Goal: Task Accomplishment & Management: Manage account settings

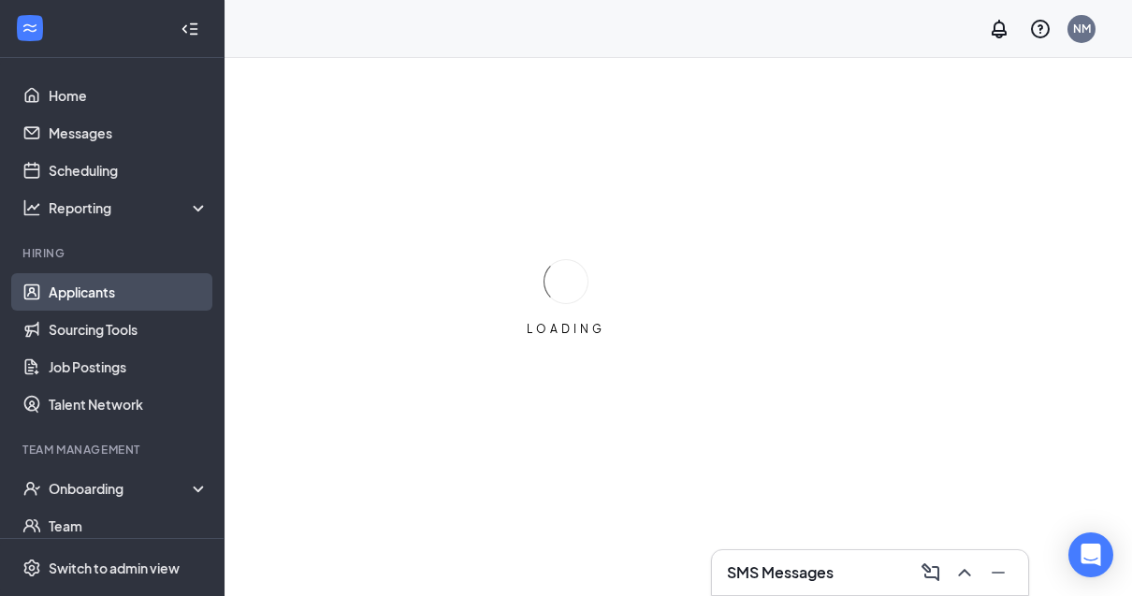
click at [67, 290] on link "Applicants" at bounding box center [129, 291] width 160 height 37
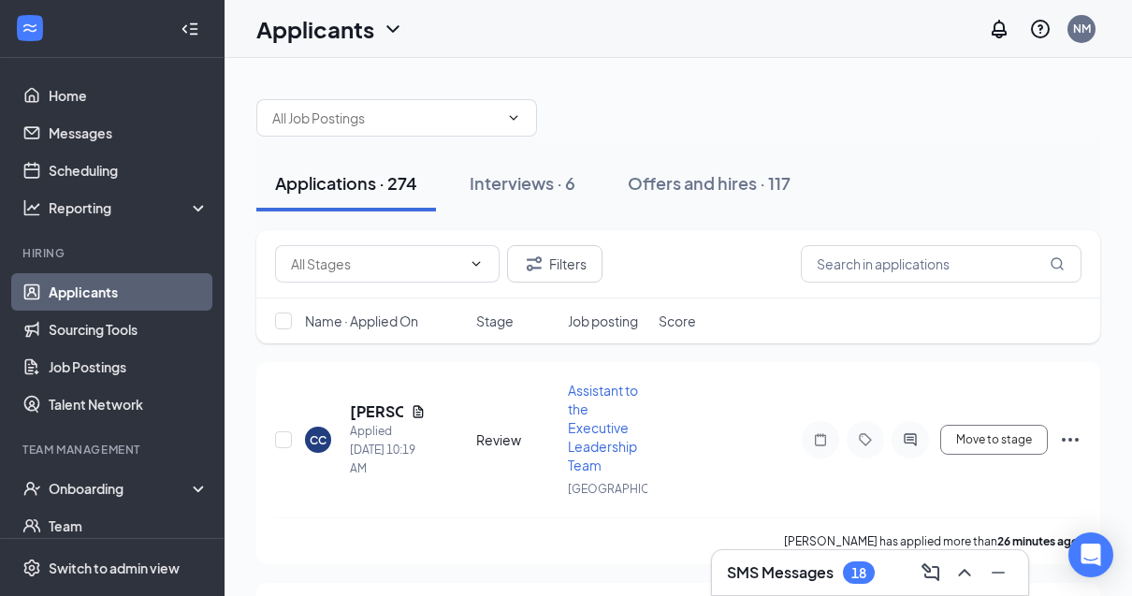
scroll to position [12, 0]
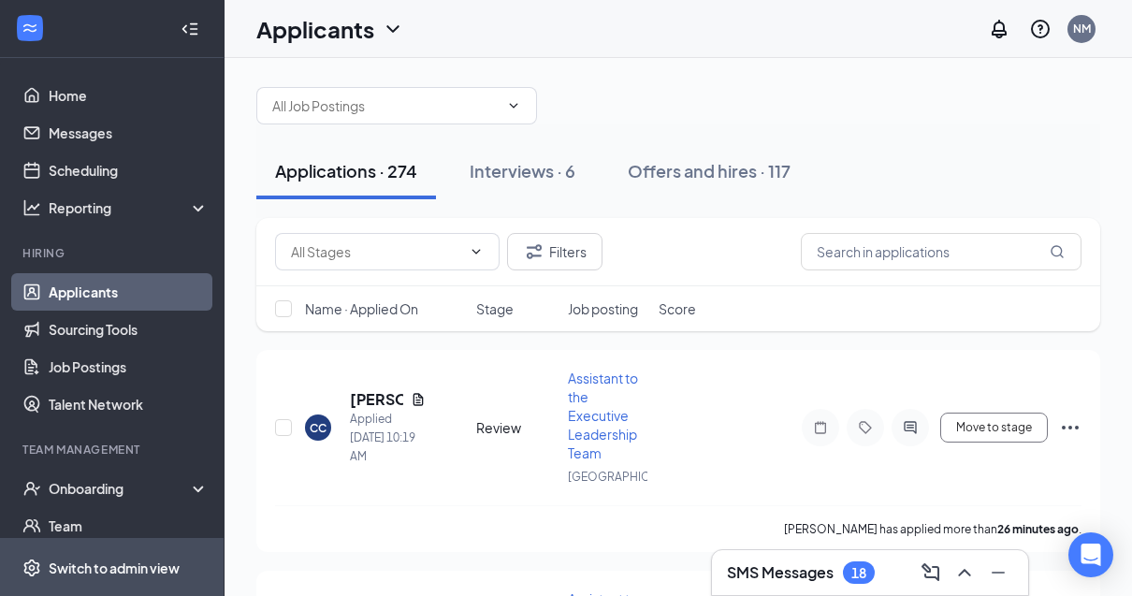
click at [77, 596] on span "Switch to admin view" at bounding box center [129, 567] width 160 height 57
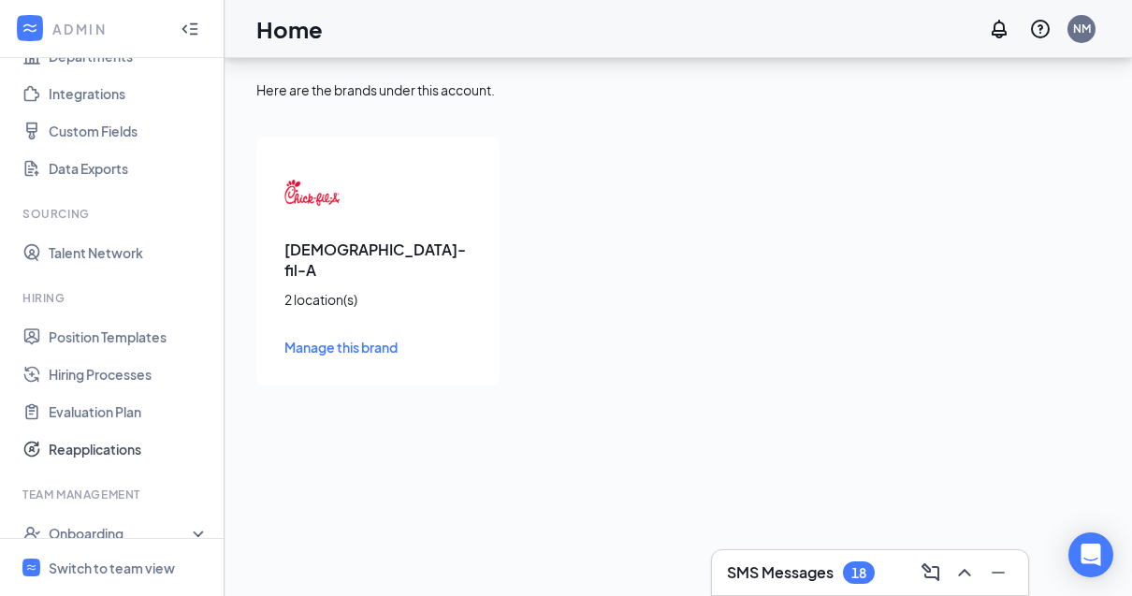
scroll to position [197, 0]
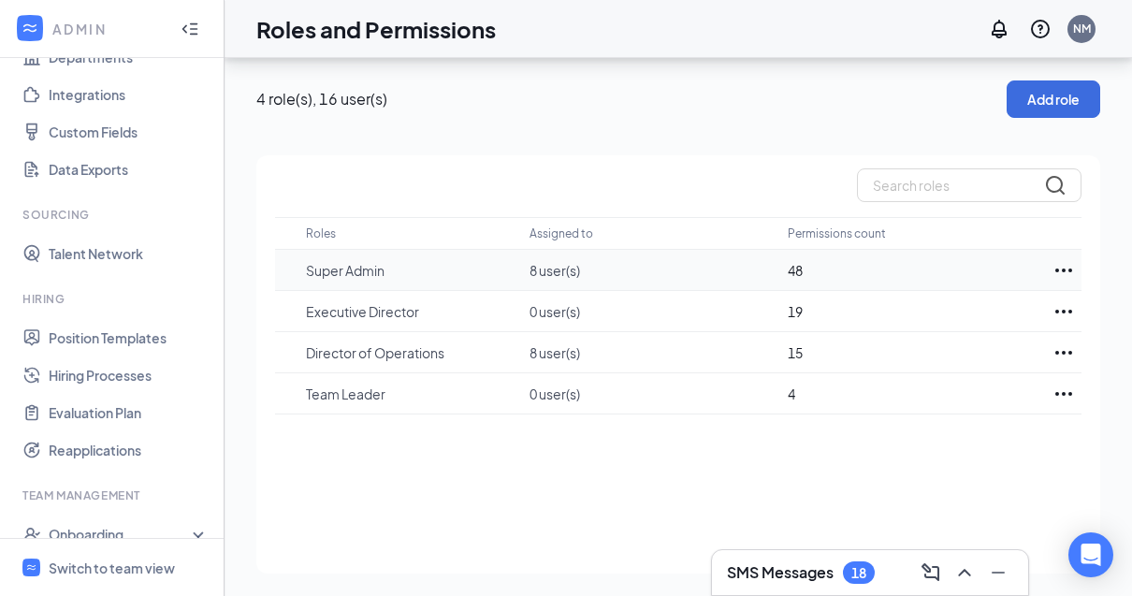
click at [501, 250] on td "Super Admin" at bounding box center [418, 270] width 224 height 41
click at [555, 261] on p "8 user(s)" at bounding box center [650, 270] width 240 height 19
click at [341, 261] on p "Super Admin" at bounding box center [408, 270] width 205 height 19
click at [1065, 259] on icon "Ellipses" at bounding box center [1064, 270] width 22 height 22
click at [997, 317] on p "Edit" at bounding box center [980, 326] width 157 height 19
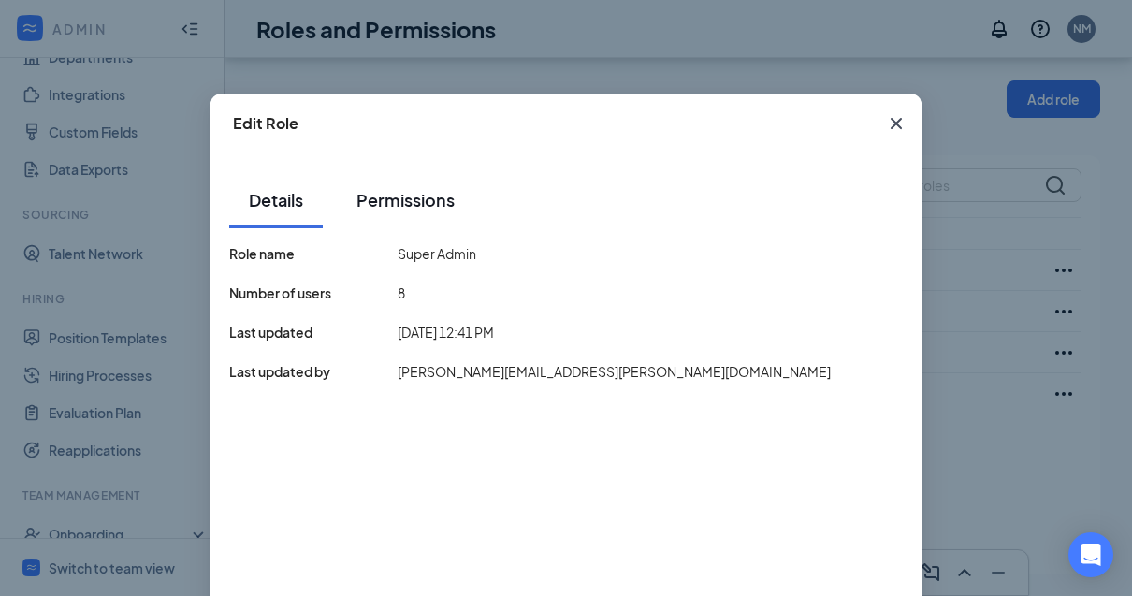
click at [426, 213] on button "Permissions" at bounding box center [406, 200] width 136 height 56
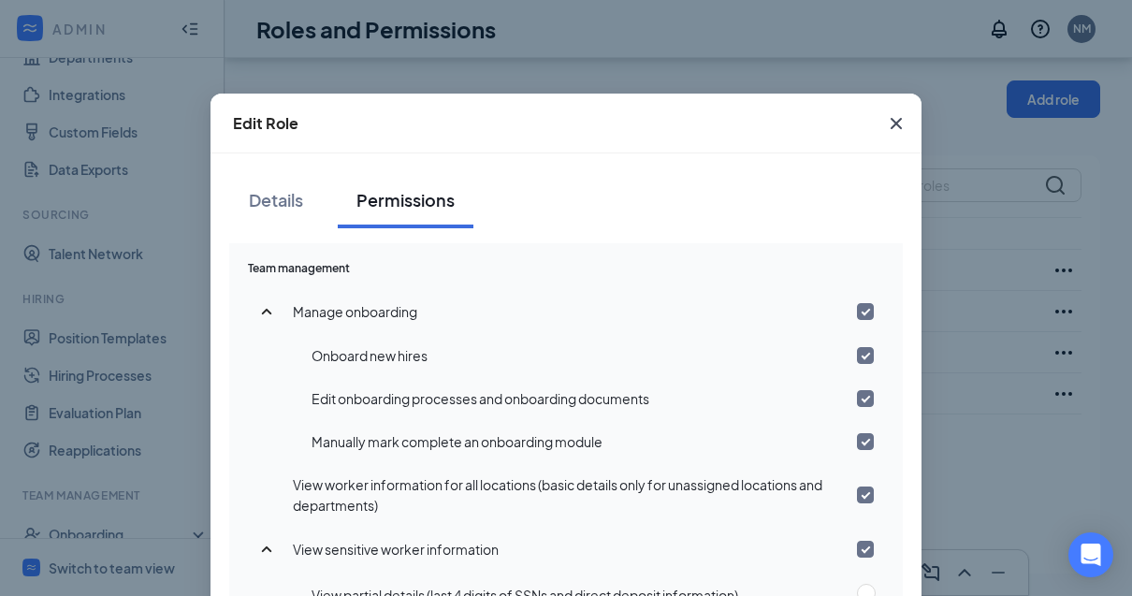
scroll to position [1216, 0]
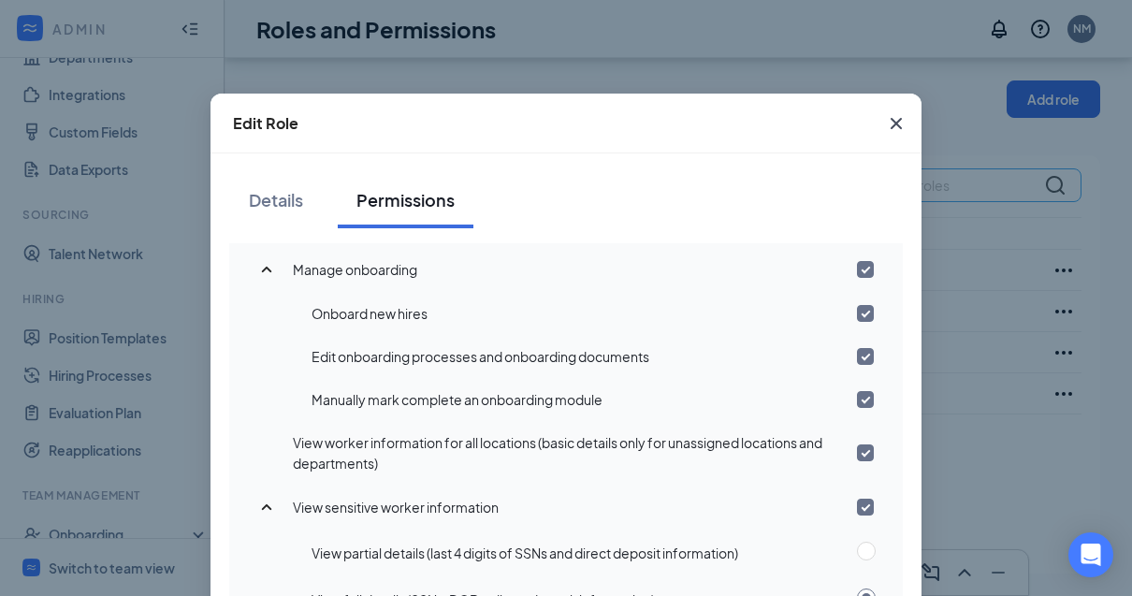
click at [898, 120] on icon "Cross" at bounding box center [896, 123] width 22 height 22
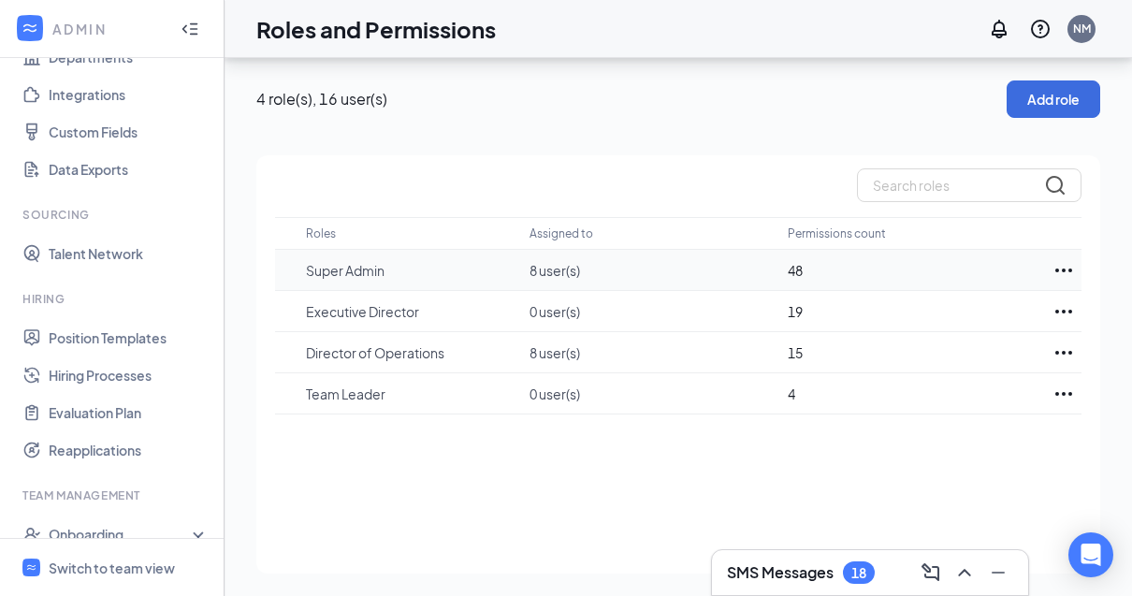
click at [338, 250] on td "Super Admin" at bounding box center [418, 270] width 224 height 41
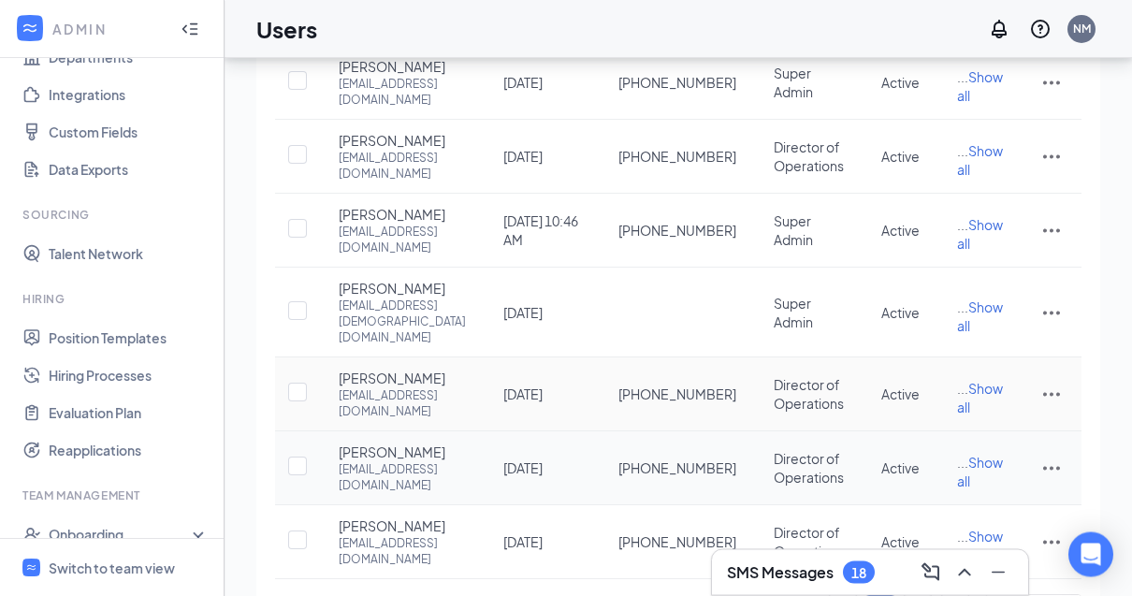
scroll to position [589, 0]
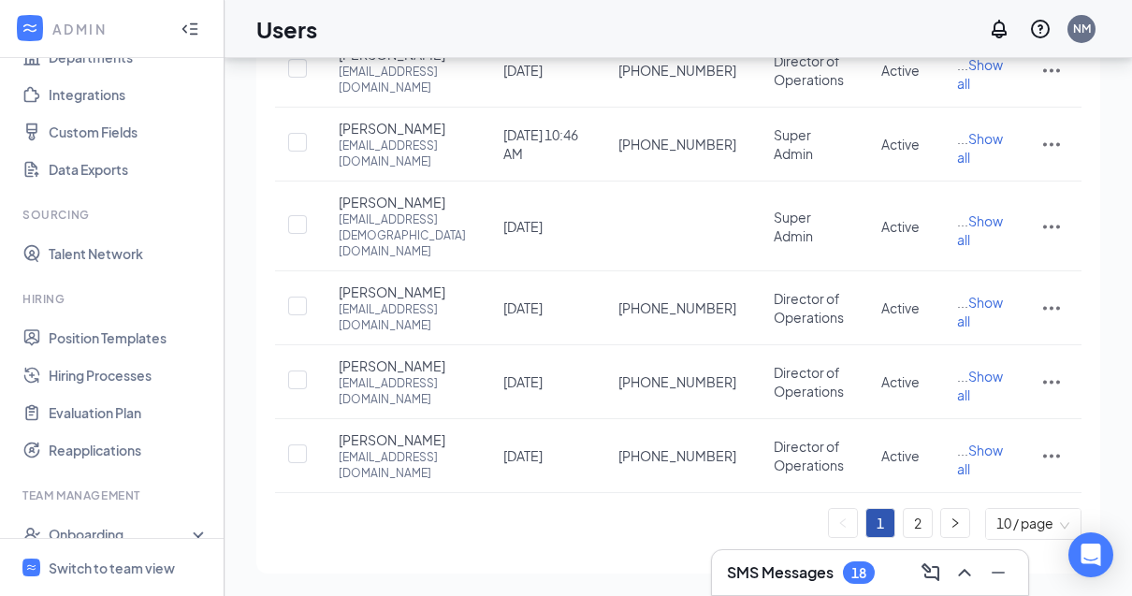
drag, startPoint x: 913, startPoint y: 680, endPoint x: 913, endPoint y: 91, distance: 589.4
click at [913, 537] on link "2" at bounding box center [918, 523] width 28 height 28
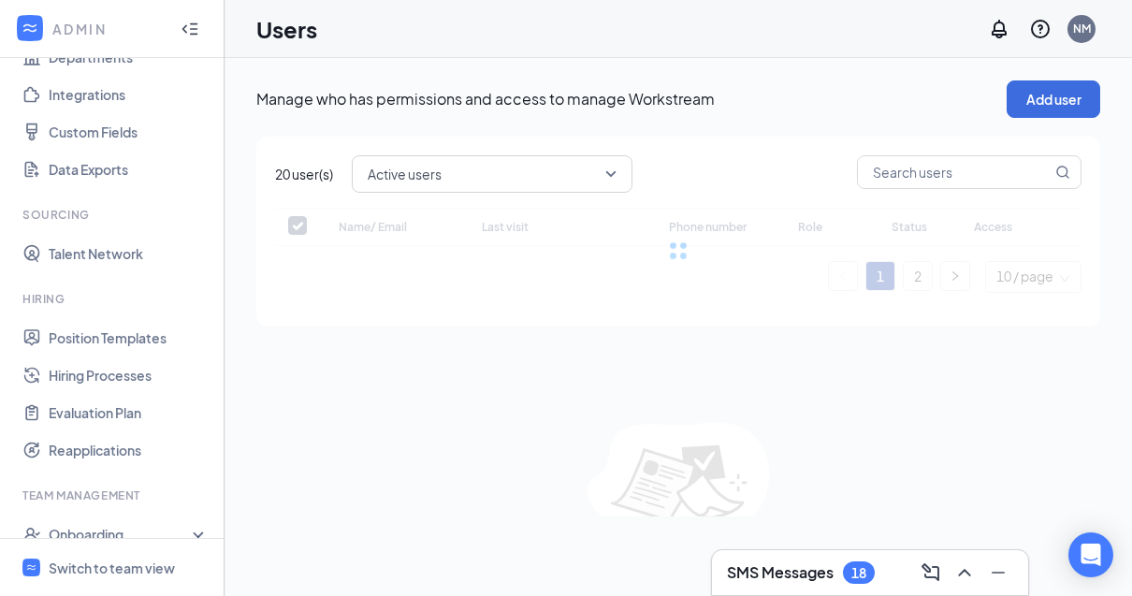
checkbox input "false"
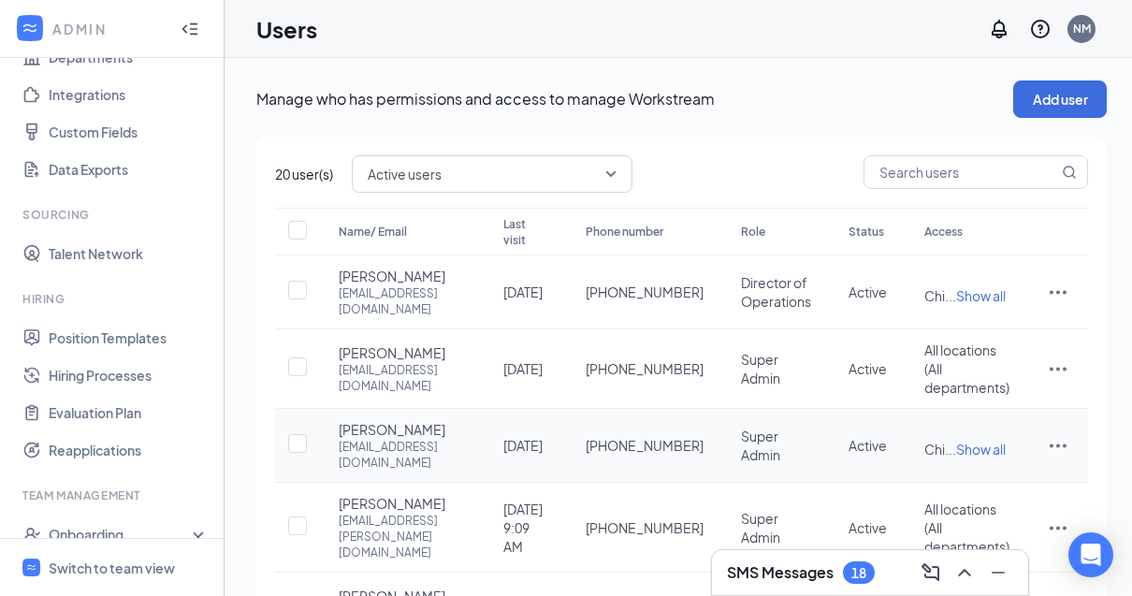
click at [959, 458] on span "Show all" at bounding box center [981, 449] width 50 height 17
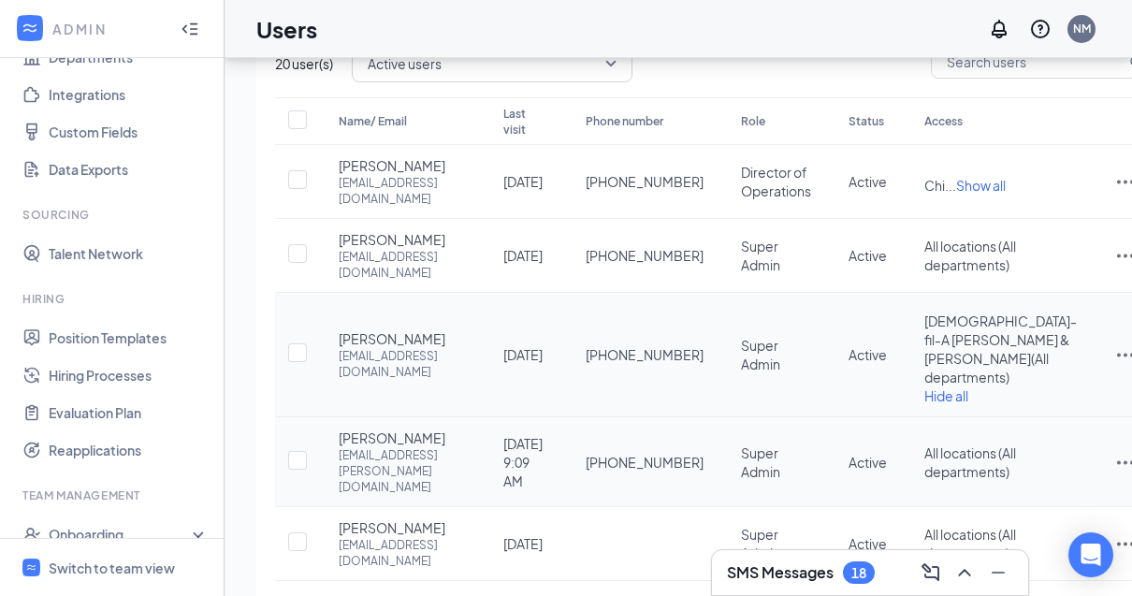
scroll to position [196, 0]
